Goal: Transaction & Acquisition: Book appointment/travel/reservation

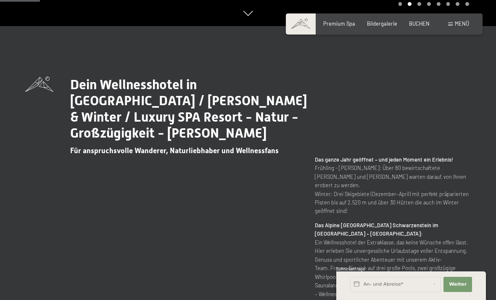
scroll to position [273, 0]
click at [459, 23] on span "Menü" at bounding box center [462, 23] width 14 height 7
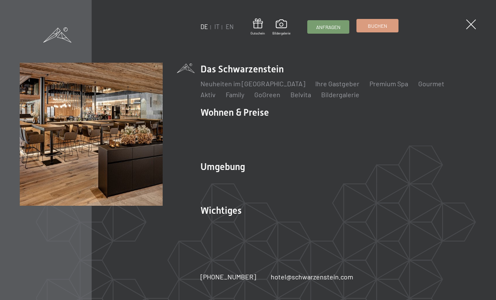
click at [380, 26] on span "Buchen" at bounding box center [377, 25] width 19 height 7
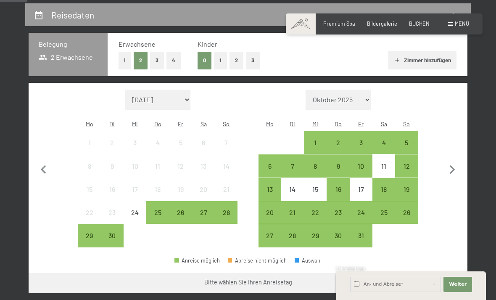
scroll to position [158, 0]
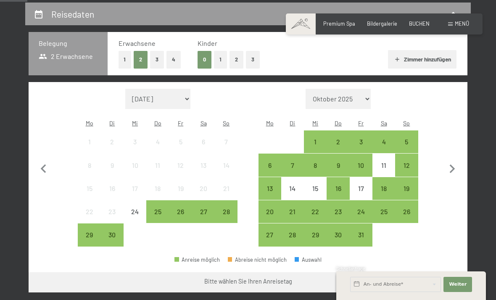
click at [362, 91] on select "Oktober 2025 [DATE] Dezember 2025 Januar 2026 Februar 2026 März 2026 [DATE] Mai…" at bounding box center [339, 99] width 66 height 20
select select "[DATE]"
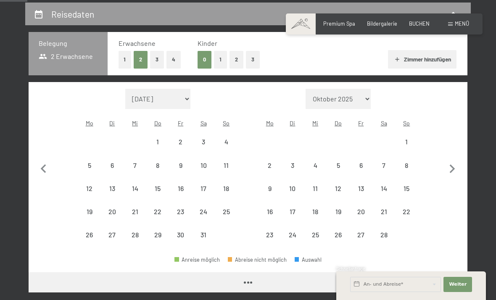
select select "[DATE]"
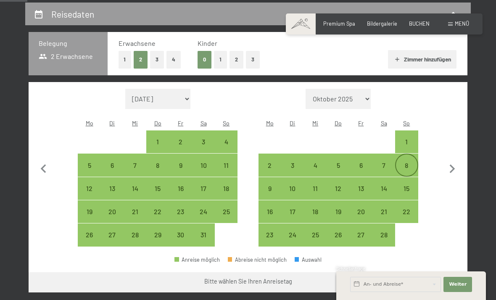
click at [410, 162] on div "8" at bounding box center [406, 172] width 21 height 21
select select "[DATE]"
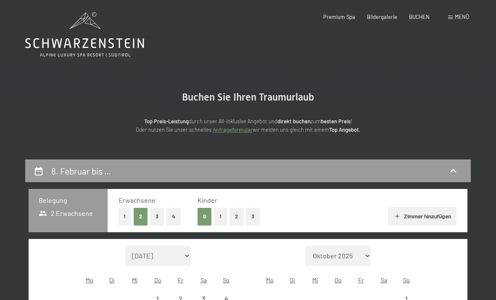
scroll to position [0, 0]
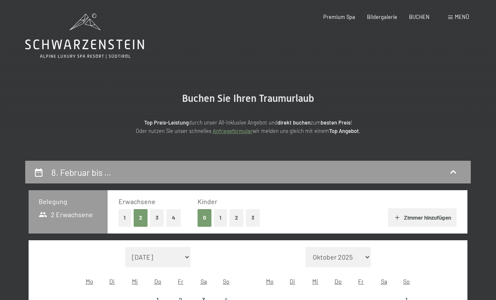
click at [456, 19] on span "Menü" at bounding box center [462, 16] width 14 height 7
